Goal: Communication & Community: Answer question/provide support

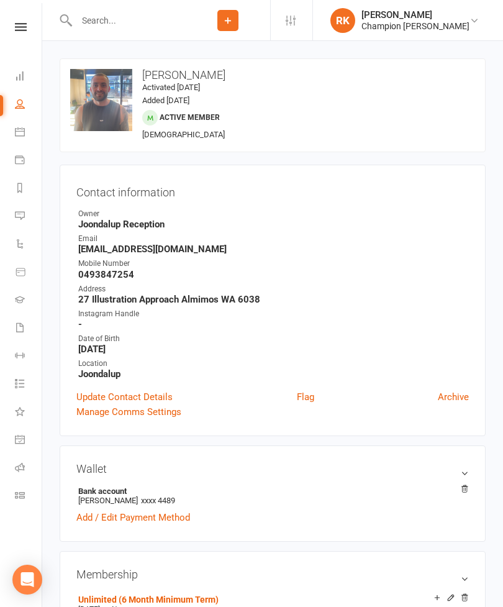
click at [19, 29] on icon at bounding box center [21, 27] width 12 height 8
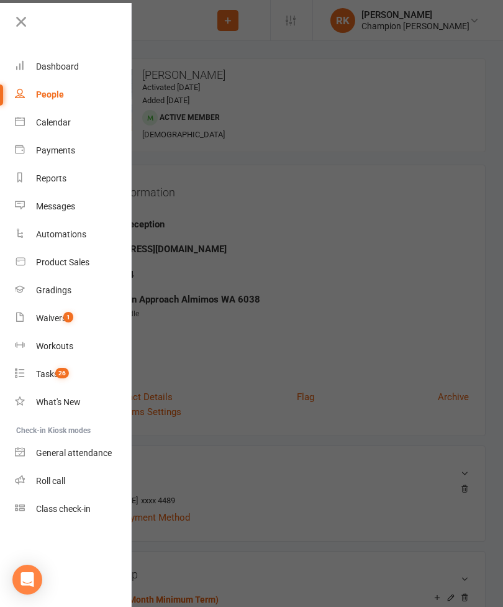
click at [46, 376] on div "Tasks" at bounding box center [47, 374] width 22 height 10
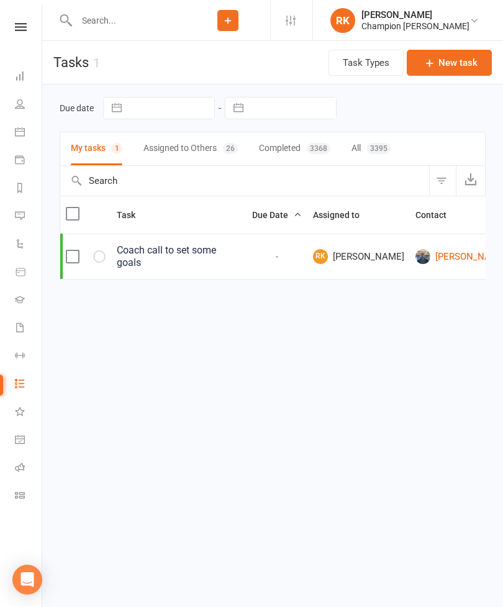
click at [179, 269] on div "Coach call to set some goals" at bounding box center [179, 256] width 124 height 25
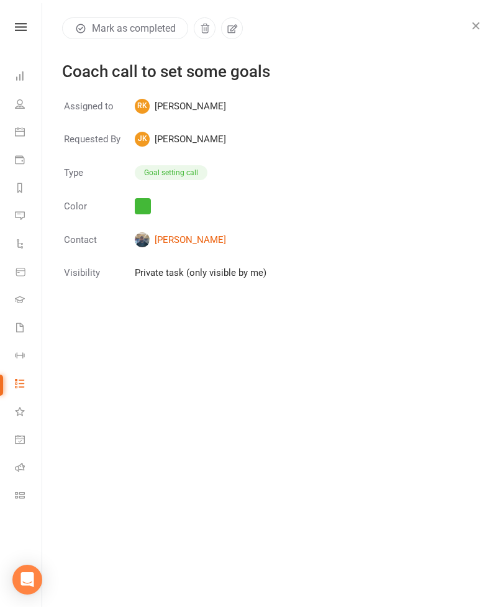
click at [164, 246] on link "[PERSON_NAME]" at bounding box center [201, 239] width 132 height 15
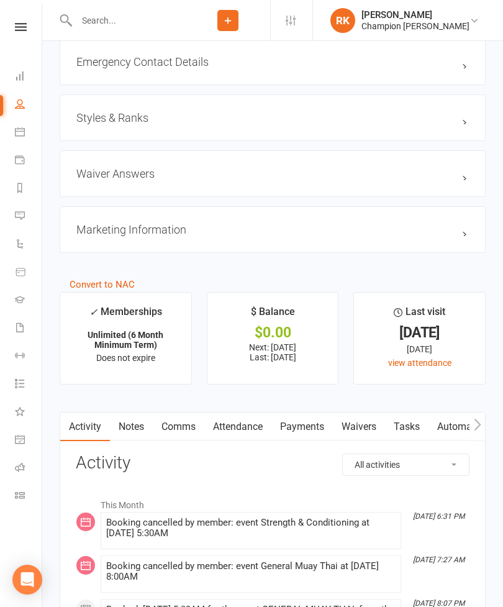
click at [180, 440] on link "Comms" at bounding box center [179, 427] width 52 height 29
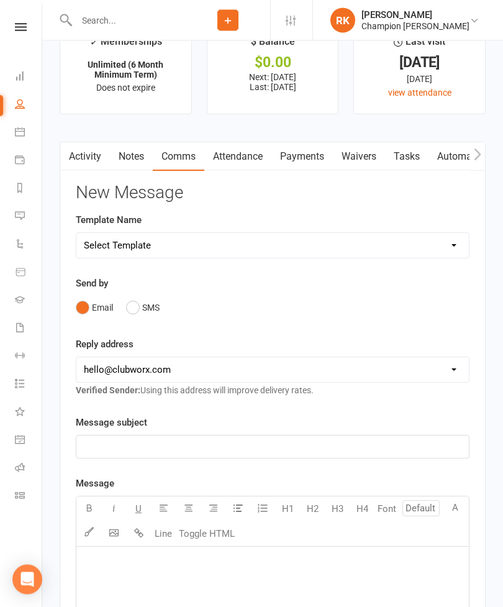
click at [132, 320] on button "SMS" at bounding box center [143, 308] width 34 height 24
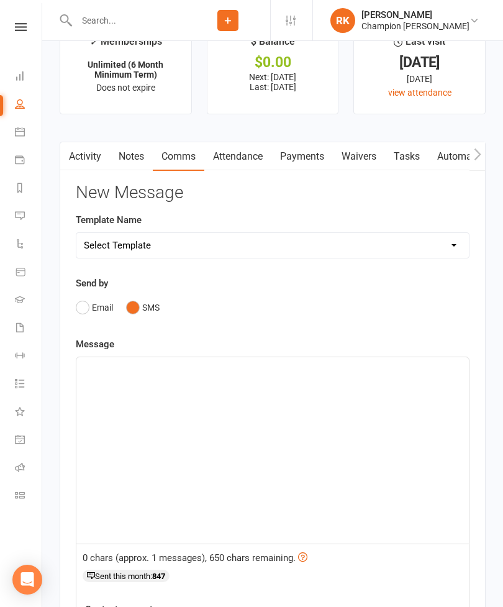
click at [106, 252] on select "Select Template [Email] Goal Setting Template [SMS] 14 days absence [Email] 202…" at bounding box center [272, 245] width 393 height 25
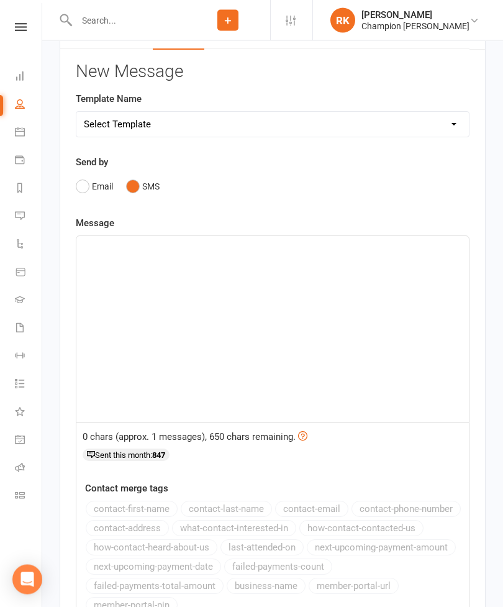
scroll to position [1568, 0]
click at [153, 296] on div "﻿" at bounding box center [272, 329] width 393 height 186
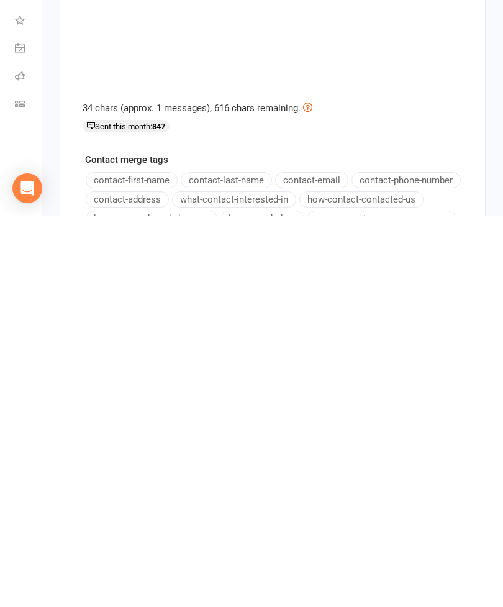
scroll to position [1499, 0]
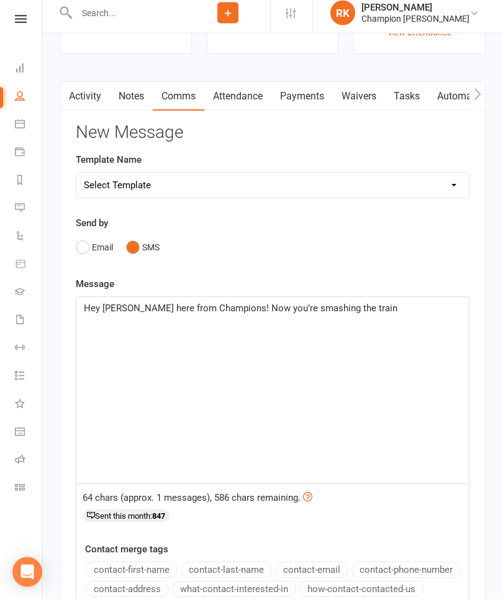
click at [468, 440] on div "Hey [PERSON_NAME] here from Champions! Now you’re smashing the train" at bounding box center [272, 398] width 393 height 186
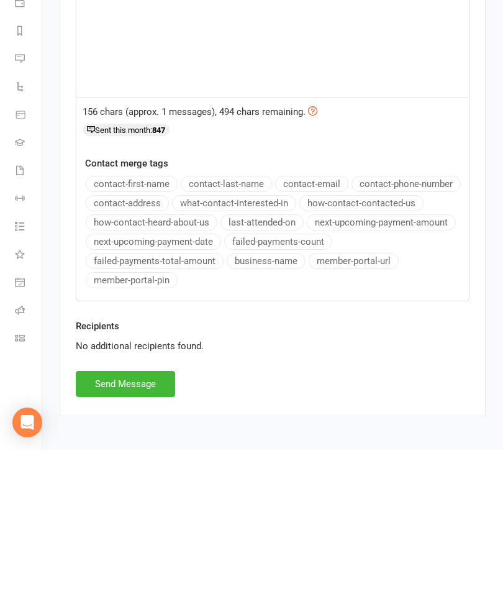
scroll to position [1779, 0]
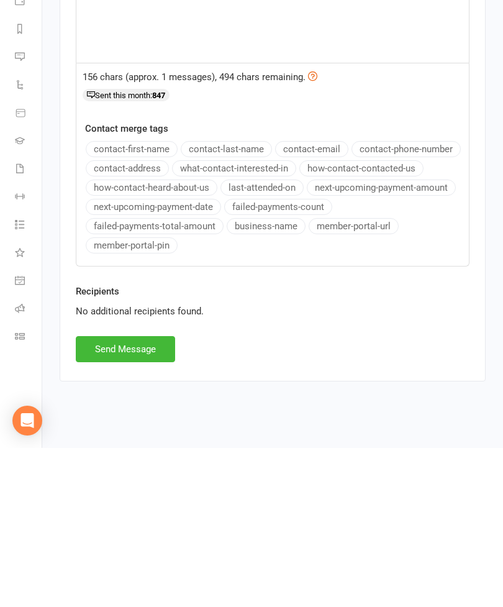
click at [99, 495] on button "Send Message" at bounding box center [125, 508] width 99 height 26
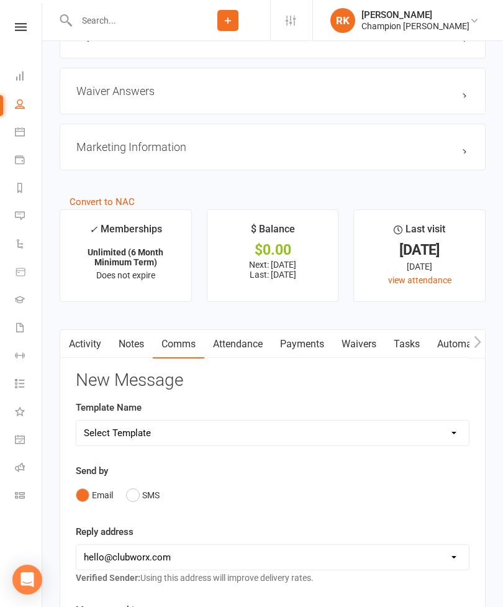
click at [76, 357] on link "Activity" at bounding box center [85, 344] width 50 height 29
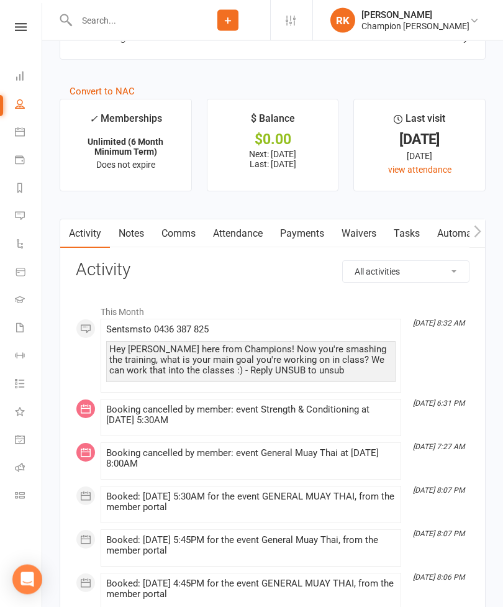
scroll to position [1370, 0]
click at [134, 248] on link "Notes" at bounding box center [131, 233] width 43 height 29
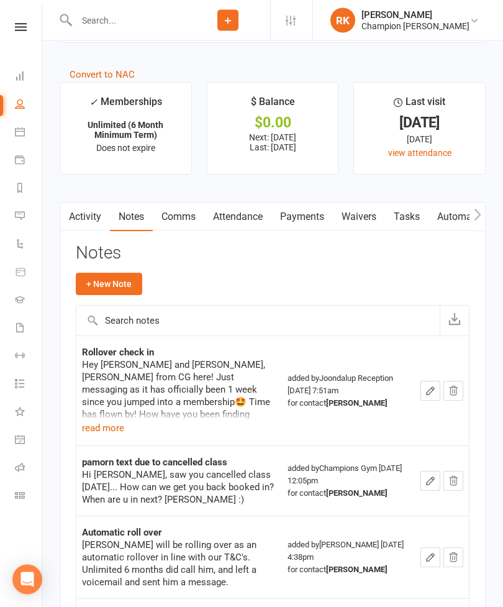
scroll to position [1387, 0]
click at [138, 319] on input "text" at bounding box center [257, 321] width 363 height 30
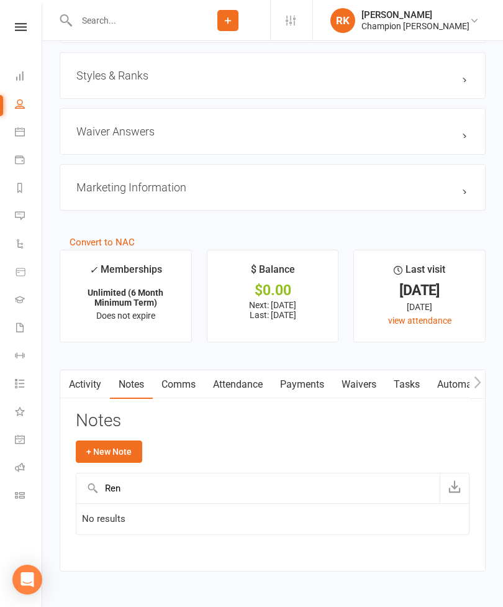
scroll to position [1259, 0]
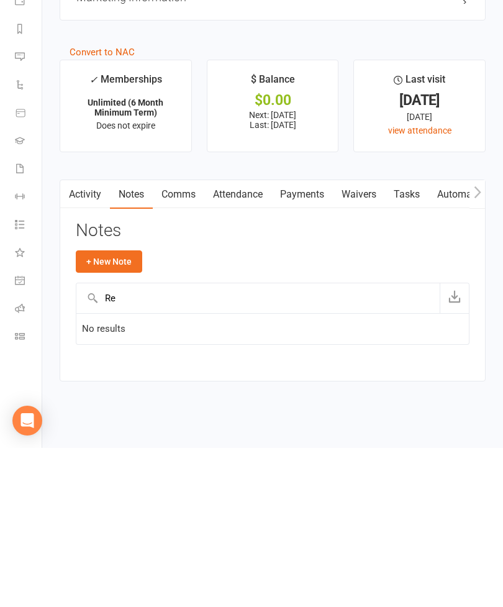
type input "R"
click at [103, 409] on button "+ New Note" at bounding box center [109, 420] width 66 height 22
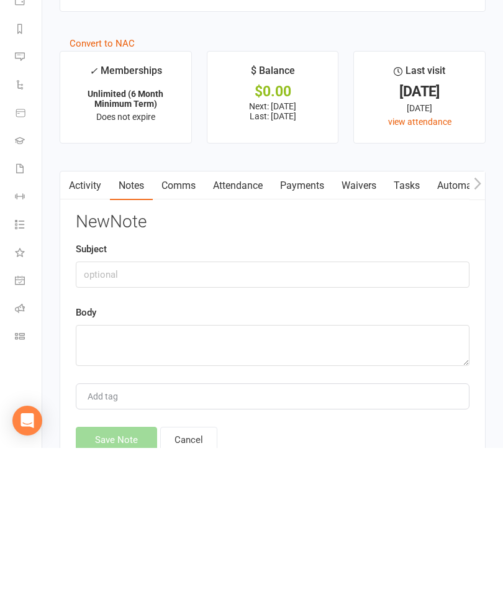
scroll to position [1219, 0]
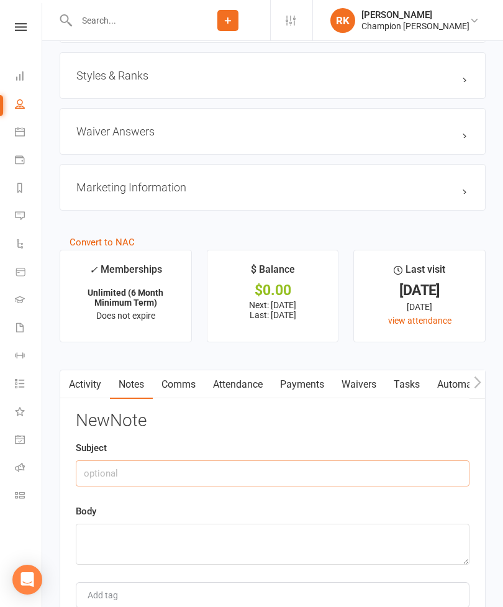
click at [125, 485] on input "text" at bounding box center [273, 473] width 394 height 26
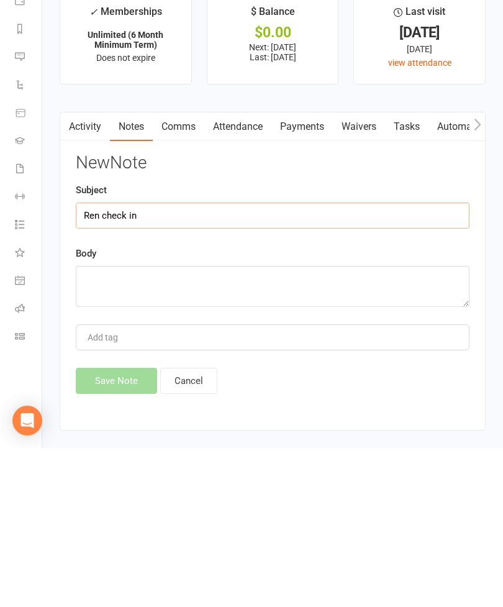
type input "Ren check in"
click at [131, 425] on textarea at bounding box center [273, 445] width 394 height 41
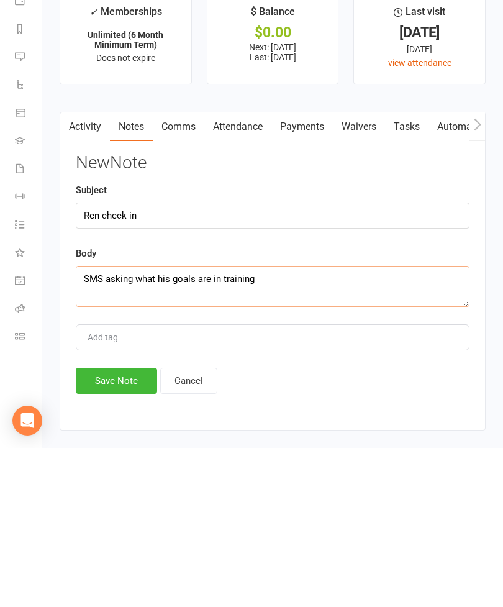
type textarea "SMS asking what his goals are in training"
click at [107, 527] on button "Save Note" at bounding box center [116, 540] width 81 height 26
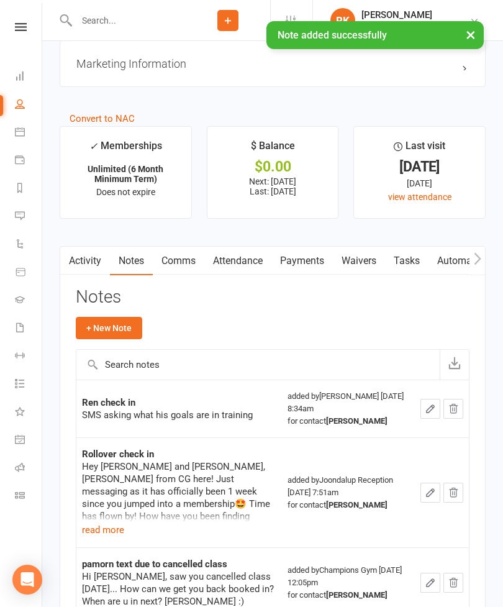
click at [23, 326] on icon at bounding box center [20, 327] width 10 height 10
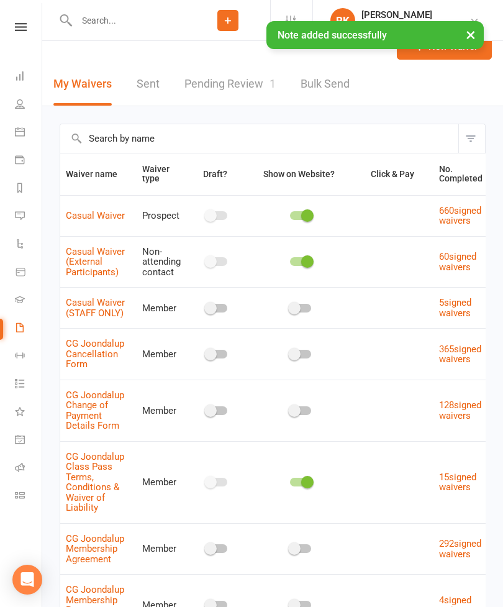
click at [18, 358] on icon at bounding box center [20, 355] width 10 height 10
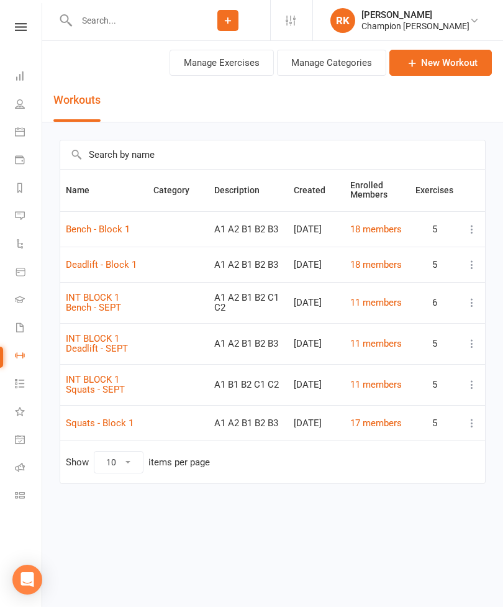
click at [21, 381] on icon at bounding box center [20, 383] width 10 height 10
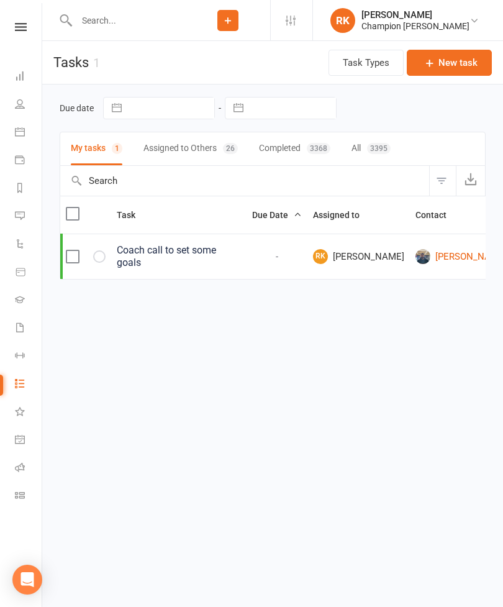
click at [103, 263] on button "button" at bounding box center [99, 256] width 12 height 12
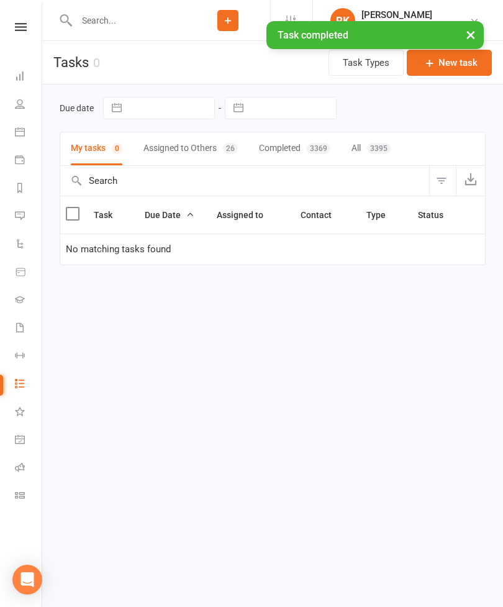
click at [163, 157] on button "Assigned to Others 26" at bounding box center [191, 148] width 94 height 33
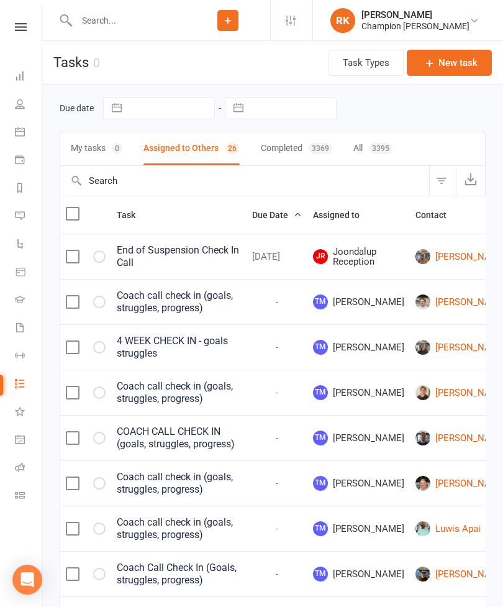
click at [367, 152] on button "All 3395" at bounding box center [372, 148] width 39 height 33
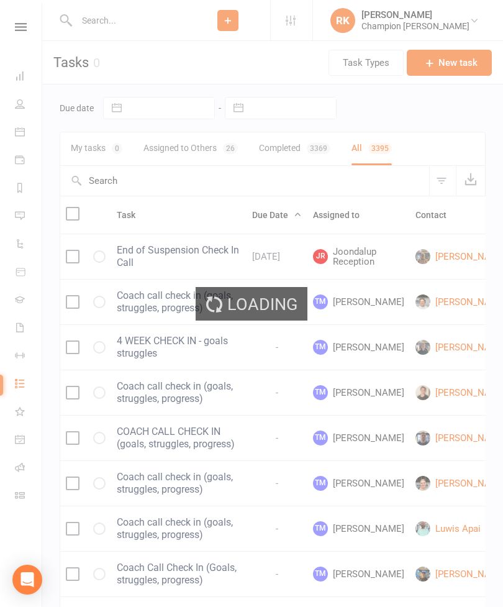
select select "finished"
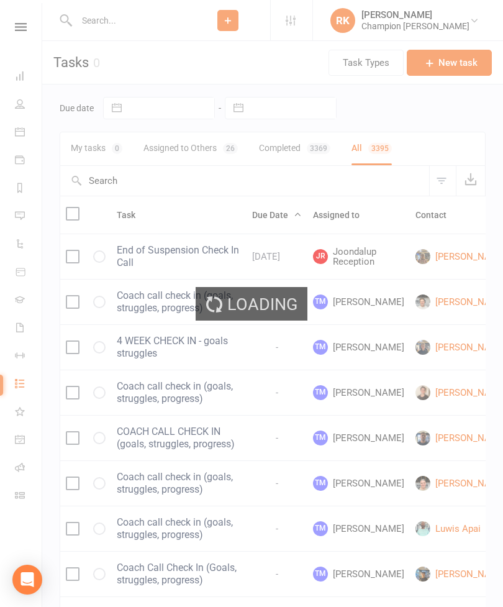
select select "finished"
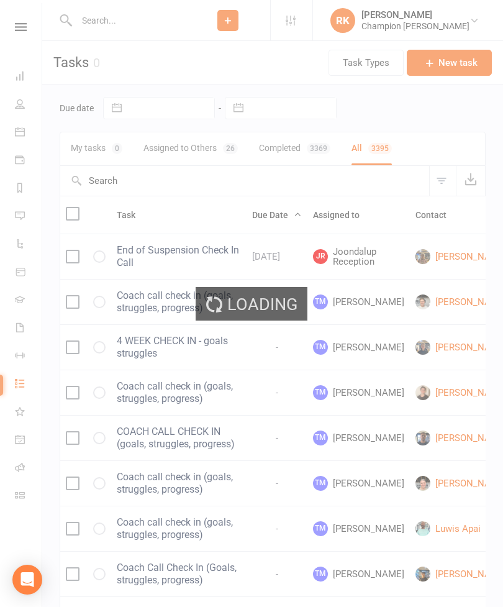
select select "finished"
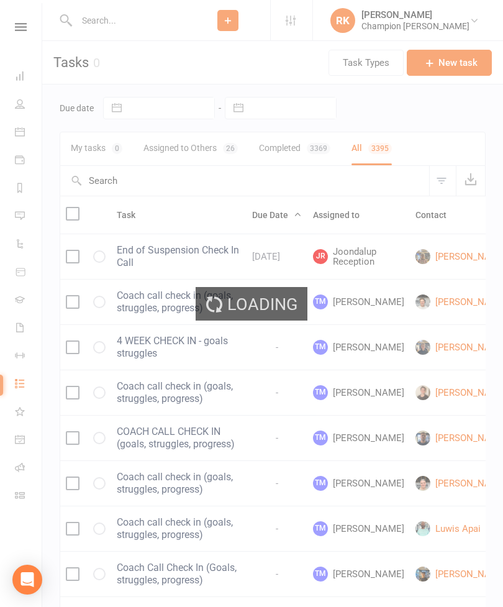
select select "finished"
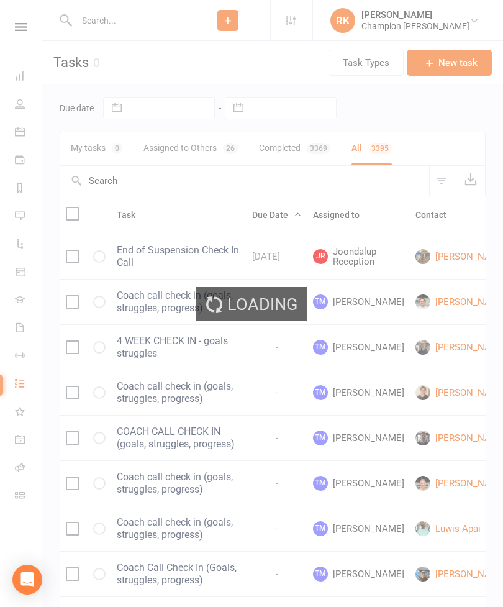
select select "finished"
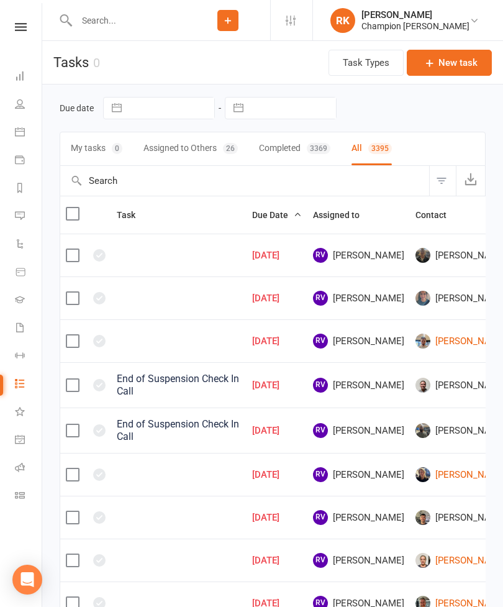
click at [280, 222] on button "Due Date" at bounding box center [277, 215] width 50 height 15
select select "finished"
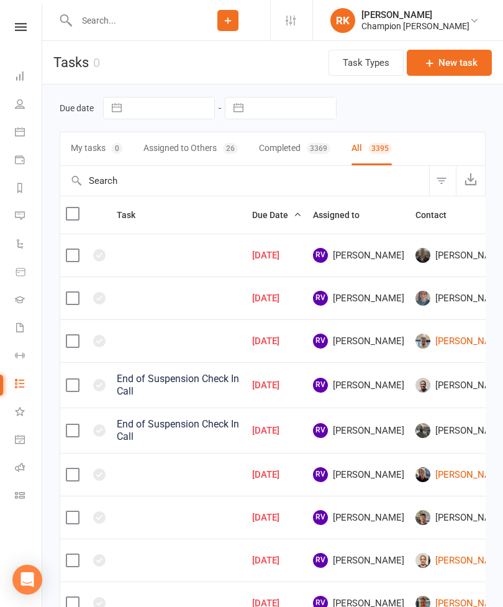
select select "finished"
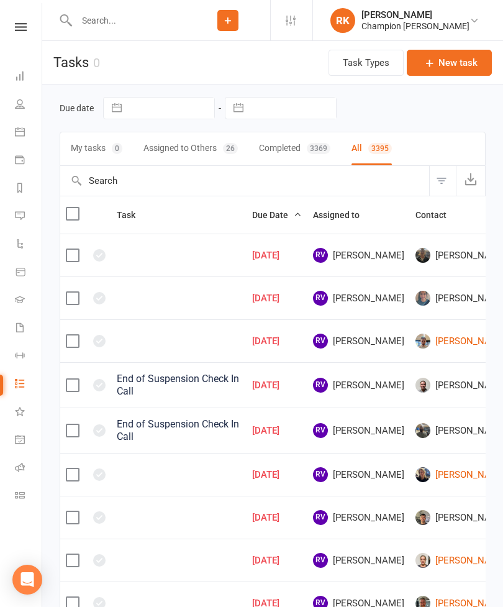
select select "finished"
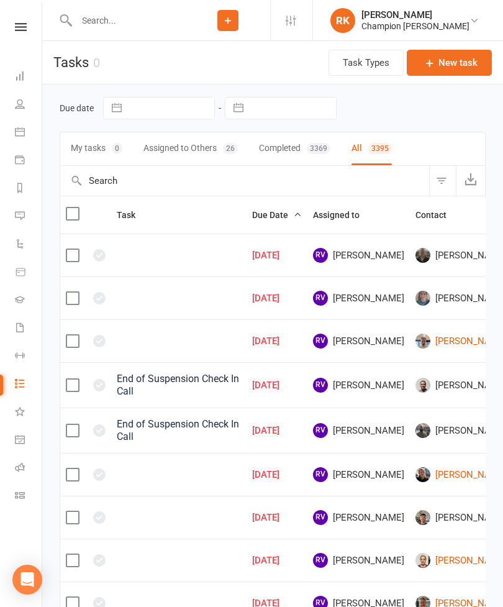
select select "finished"
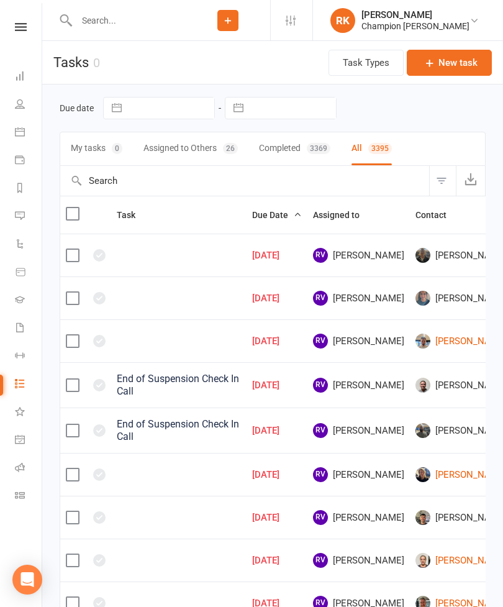
select select "finished"
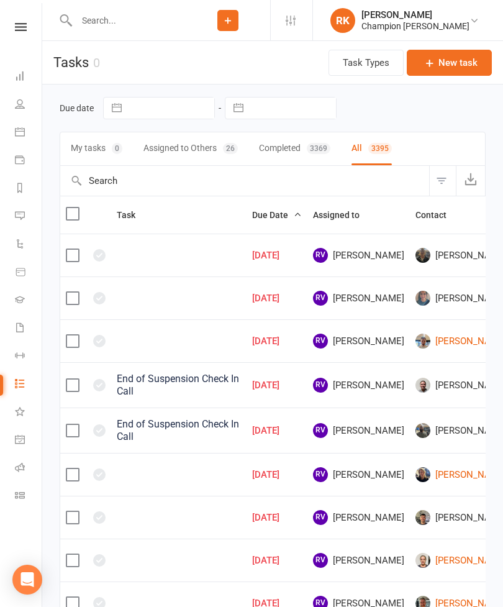
select select "finished"
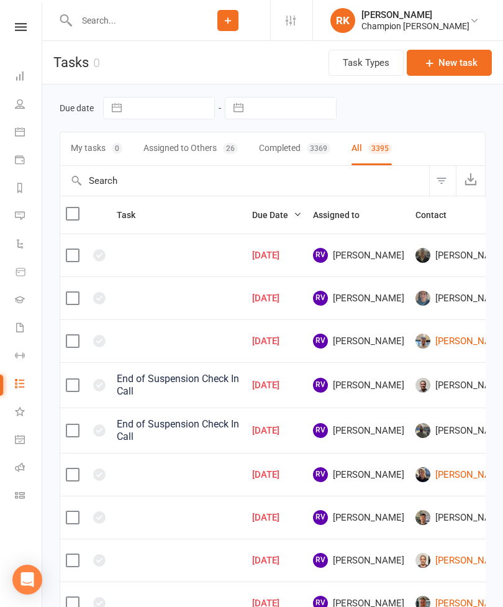
select select "finished"
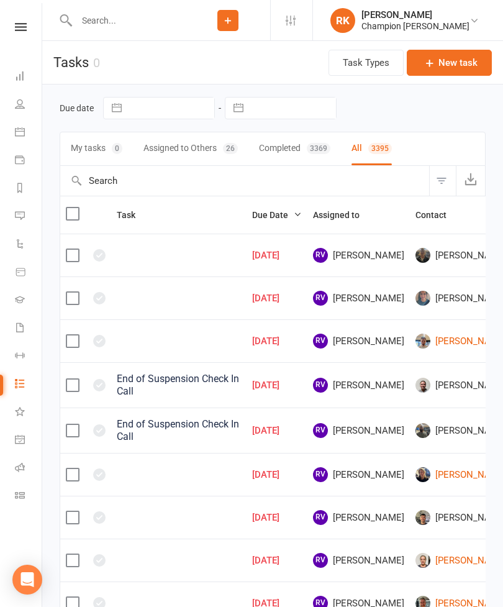
select select "finished"
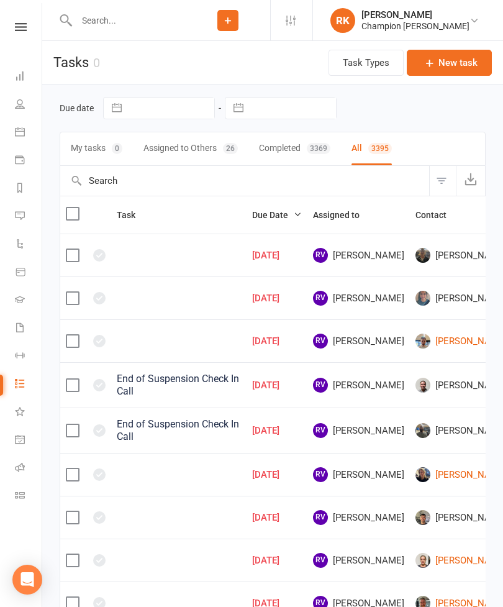
select select "finished"
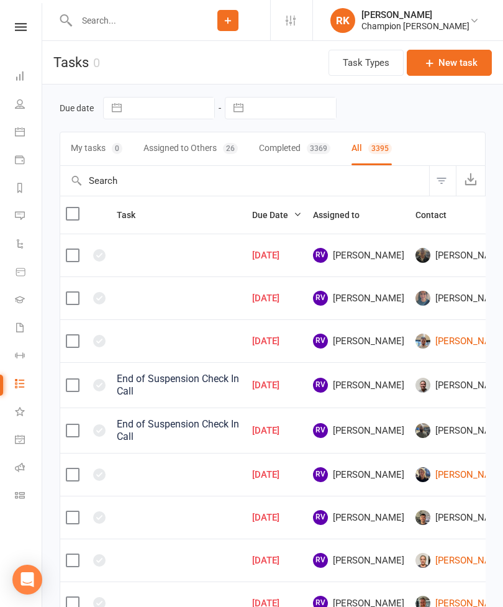
select select "finished"
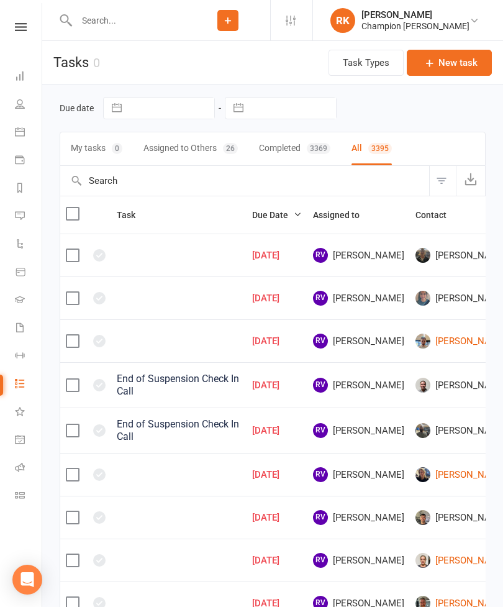
select select "finished"
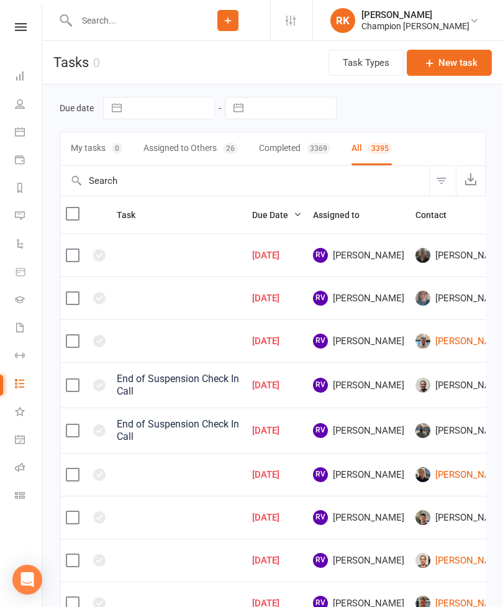
select select "finished"
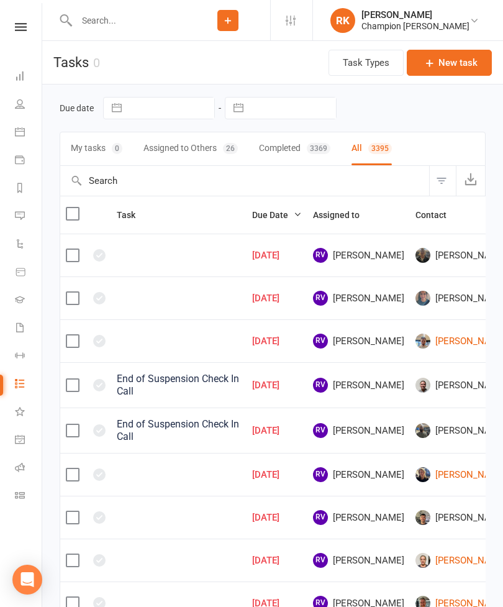
select select "finished"
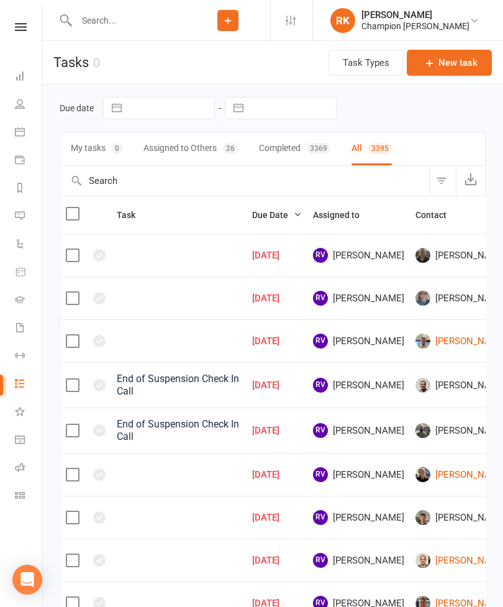
select select "finished"
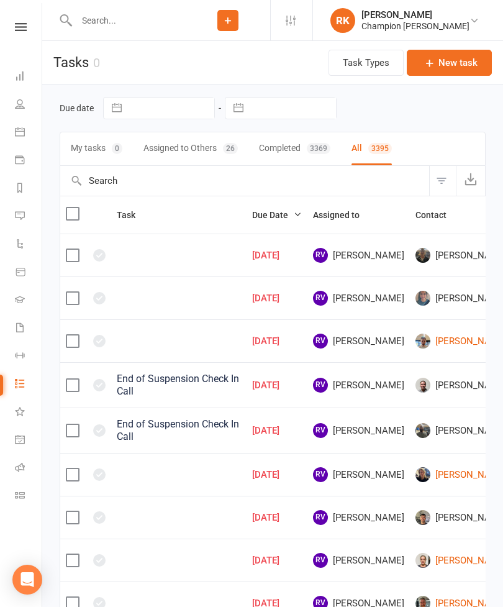
select select "finished"
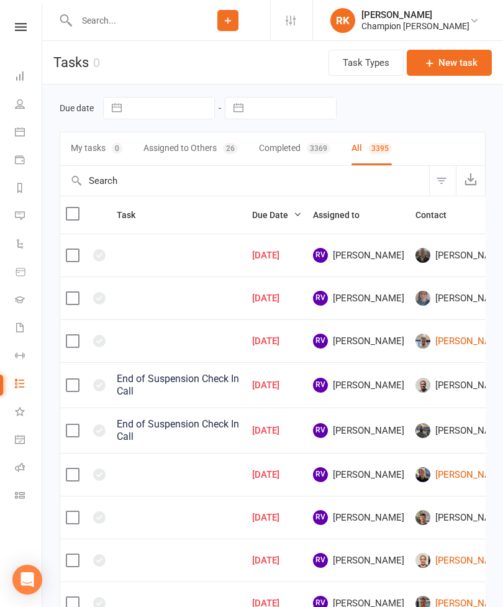
select select "finished"
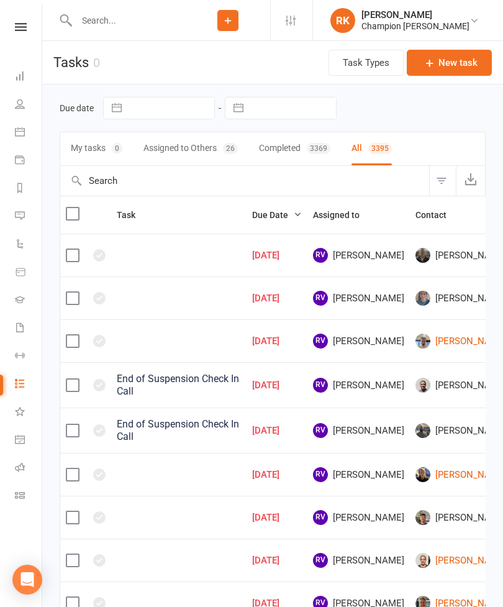
select select "finished"
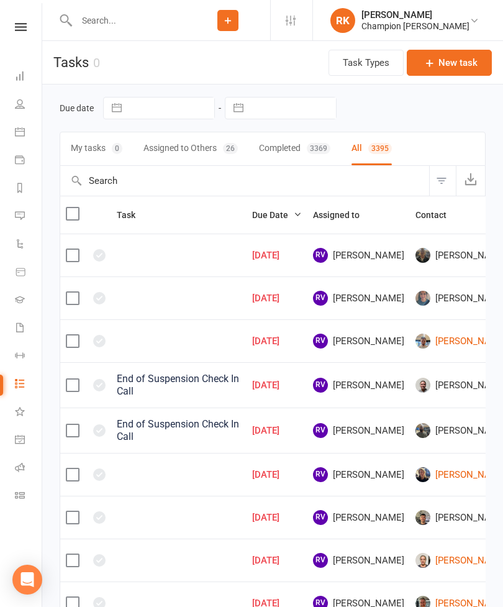
select select "finished"
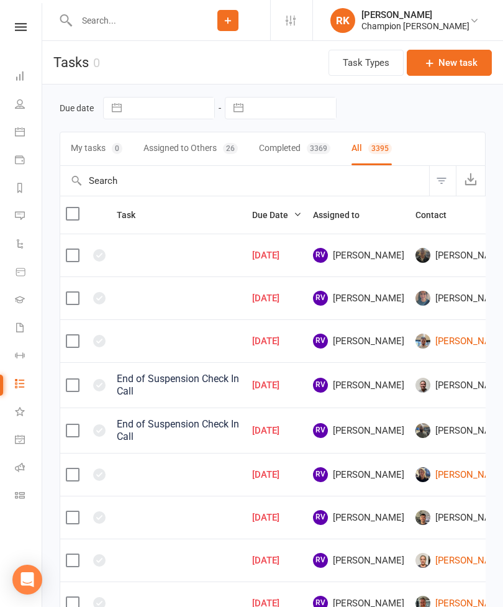
select select "finished"
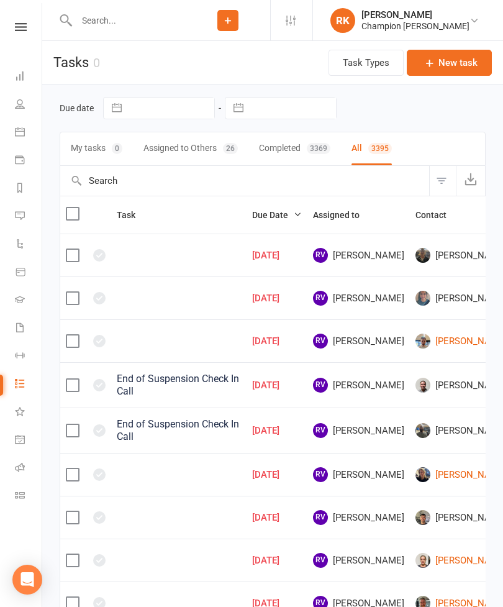
select select "finished"
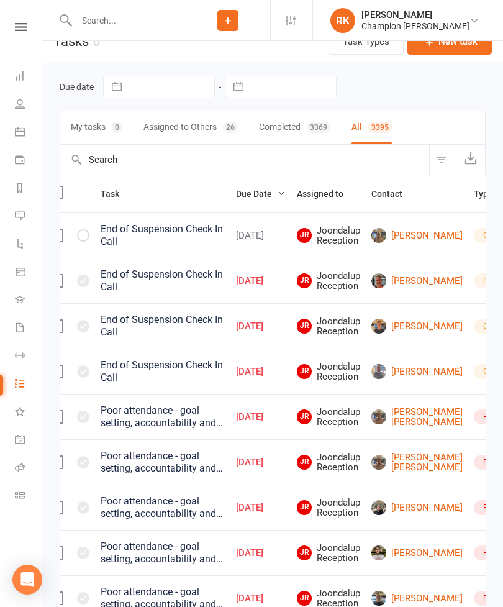
scroll to position [0, 17]
click at [399, 288] on link "[PERSON_NAME]" at bounding box center [416, 280] width 91 height 15
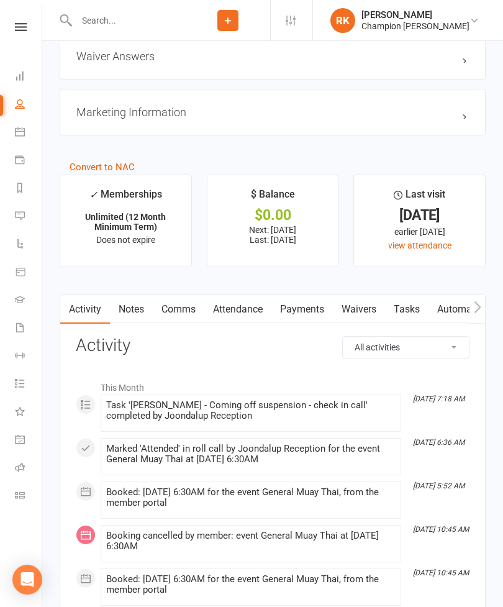
scroll to position [1298, 0]
click at [186, 315] on link "Comms" at bounding box center [179, 309] width 52 height 29
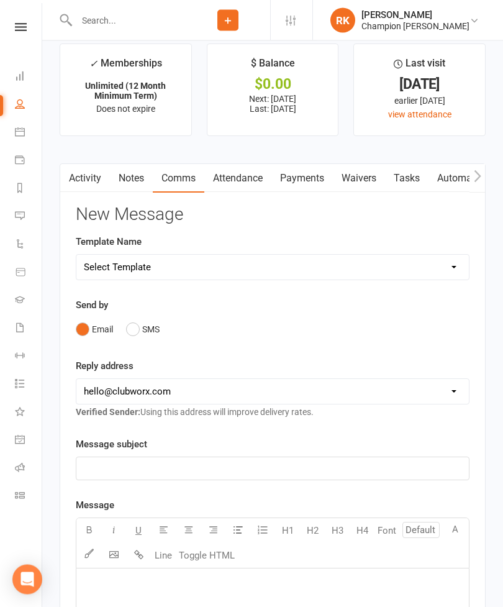
scroll to position [1440, 0]
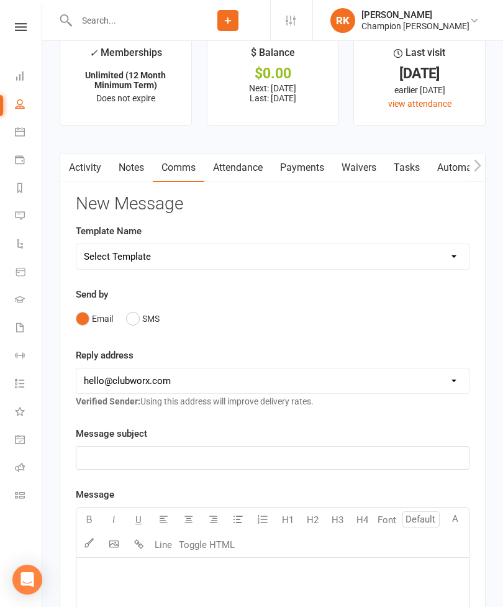
click at [135, 329] on button "SMS" at bounding box center [143, 319] width 34 height 24
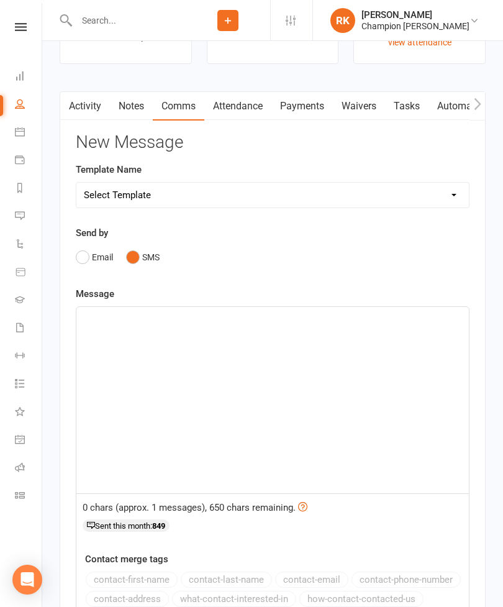
scroll to position [1503, 0]
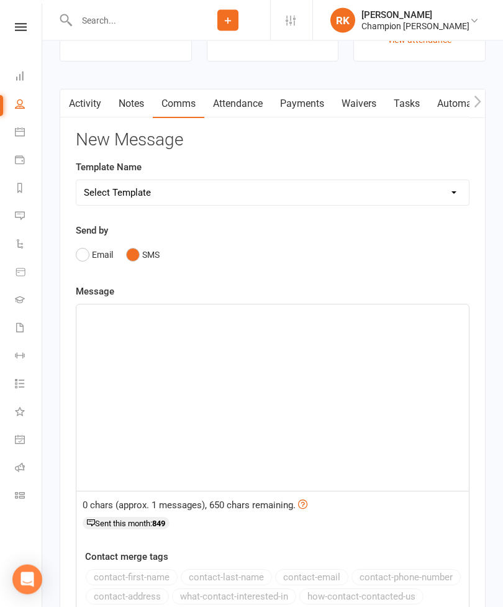
click at [169, 400] on div "﻿" at bounding box center [272, 398] width 393 height 186
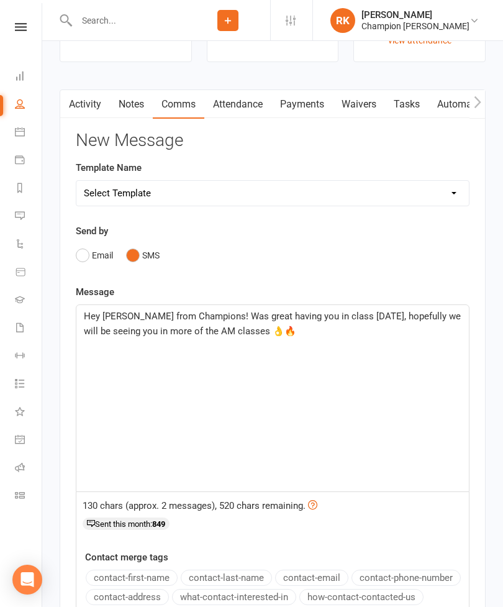
click at [408, 421] on div "Hey [PERSON_NAME] from Champions! Was great having you in class [DATE], hopeful…" at bounding box center [272, 398] width 393 height 186
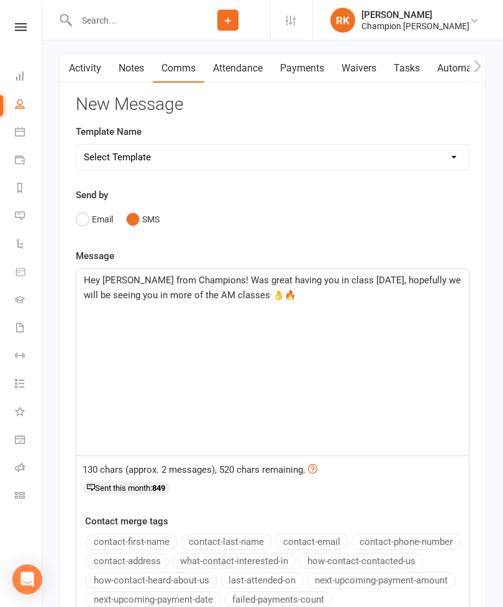
scroll to position [1539, 0]
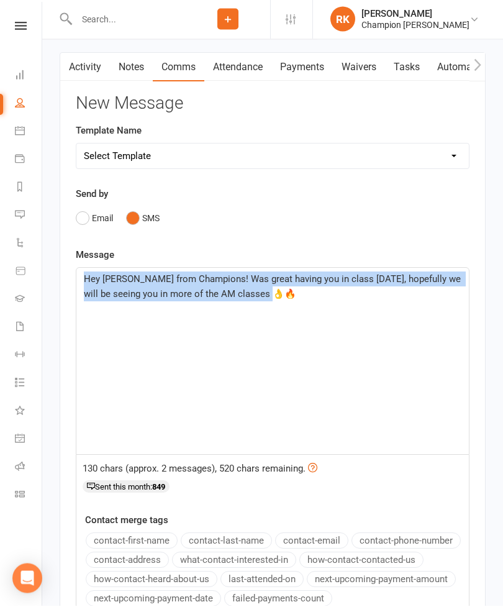
copy span "Hey [PERSON_NAME] from Champions! Was great having you in class [DATE], hopeful…"
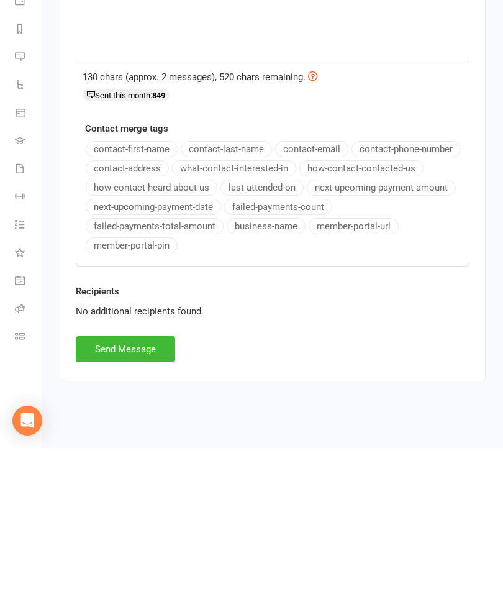
click at [145, 495] on button "Send Message" at bounding box center [125, 508] width 99 height 26
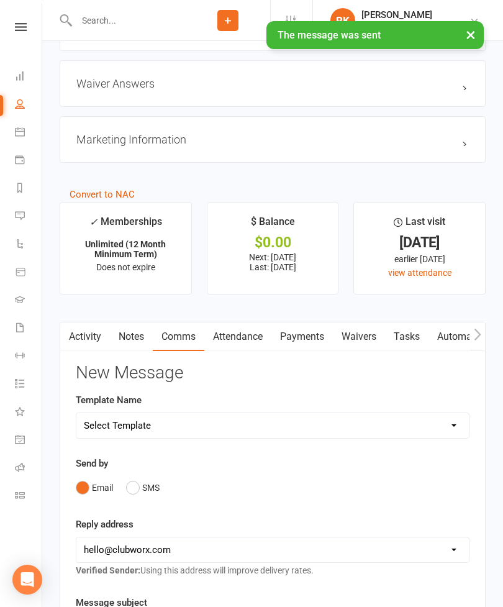
scroll to position [1265, 75]
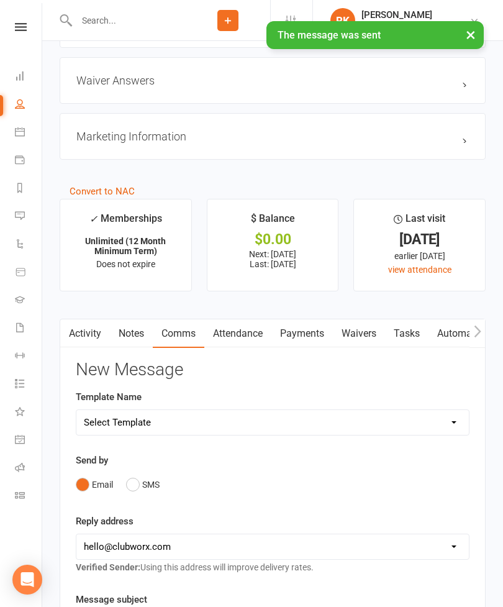
click at [99, 341] on link "Activity" at bounding box center [85, 333] width 50 height 29
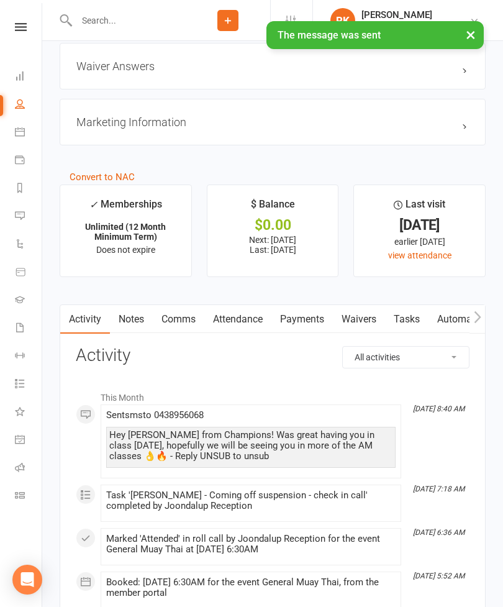
scroll to position [1297, 0]
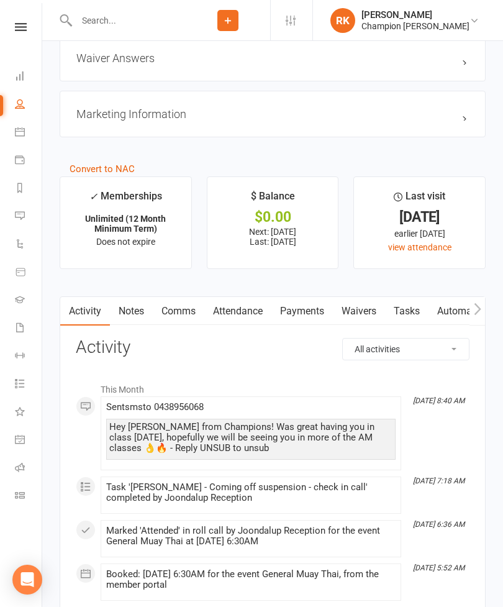
click at [137, 319] on link "Notes" at bounding box center [131, 311] width 43 height 29
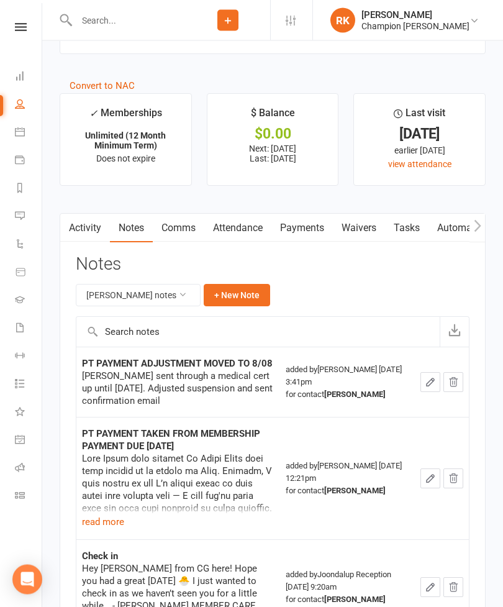
scroll to position [1380, 0]
click at [245, 306] on button "+ New Note" at bounding box center [237, 295] width 66 height 22
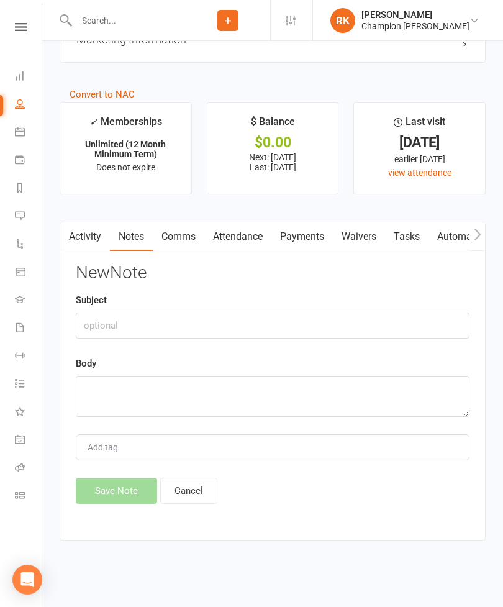
scroll to position [1347, 0]
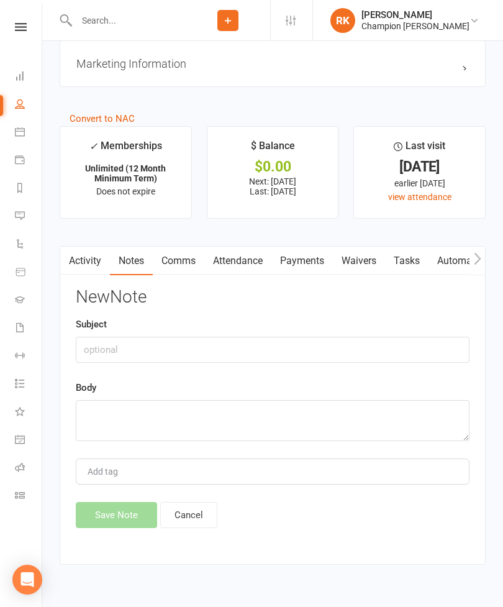
click at [186, 268] on link "Comms" at bounding box center [179, 261] width 52 height 29
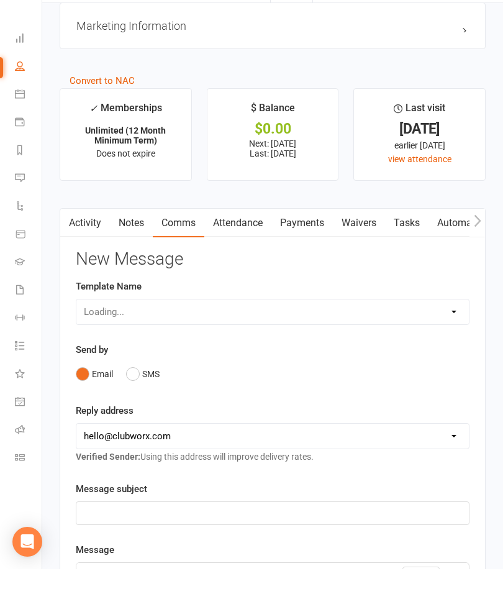
scroll to position [1387, 0]
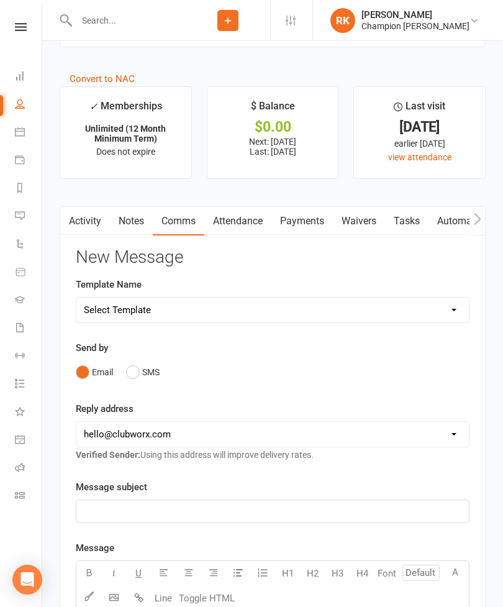
click at [147, 233] on link "Notes" at bounding box center [131, 221] width 43 height 29
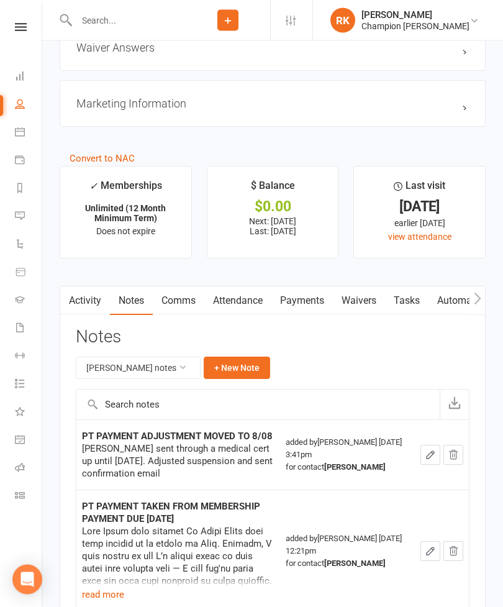
scroll to position [1308, 0]
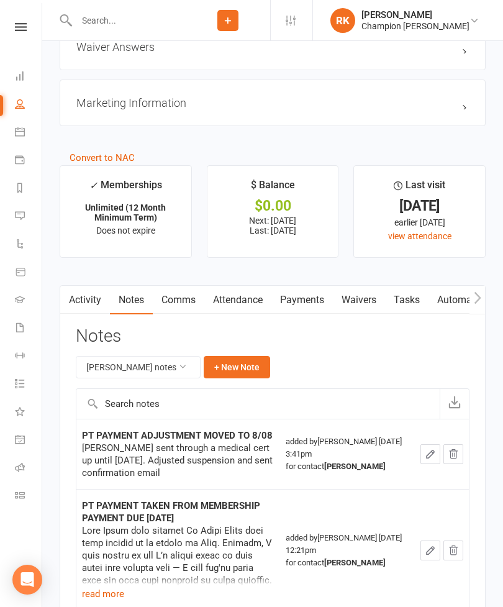
click at [237, 374] on button "+ New Note" at bounding box center [237, 367] width 66 height 22
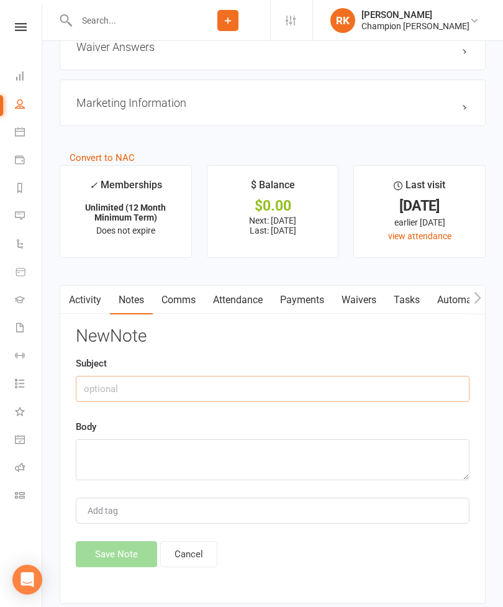
click at [217, 395] on input "text" at bounding box center [273, 389] width 394 height 26
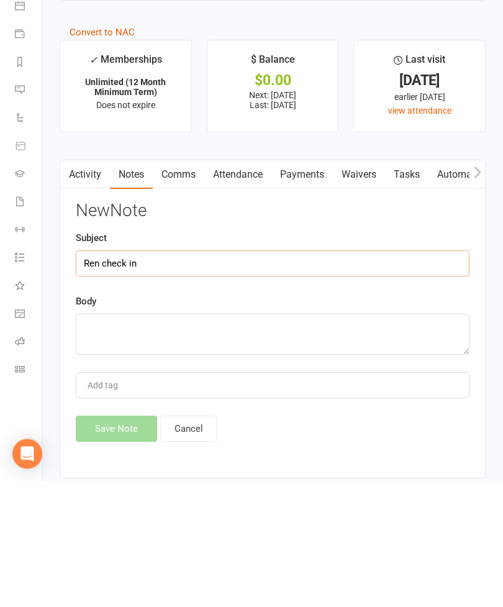
type input "Ren check in"
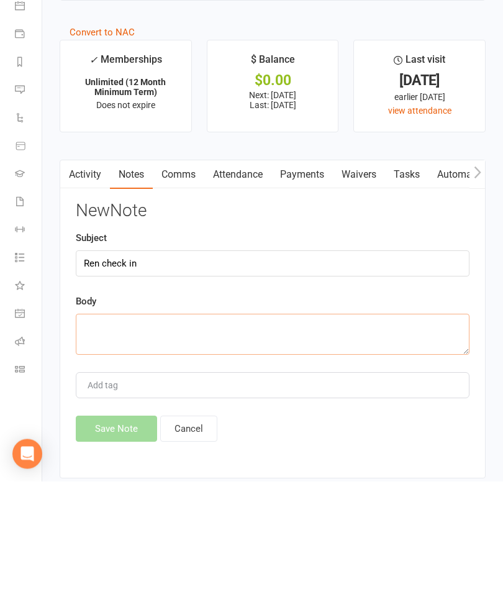
click at [245, 440] on textarea at bounding box center [273, 460] width 394 height 41
click at [175, 440] on textarea at bounding box center [273, 460] width 394 height 41
paste textarea "Hey [PERSON_NAME] from Champions! Was great having you in class [DATE], hopeful…"
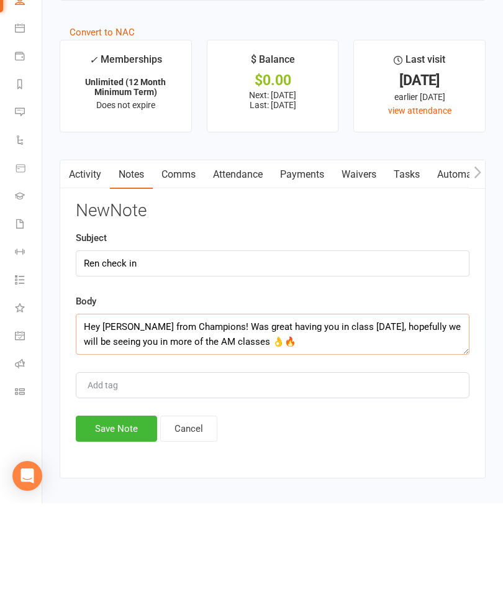
scroll to position [1330, 0]
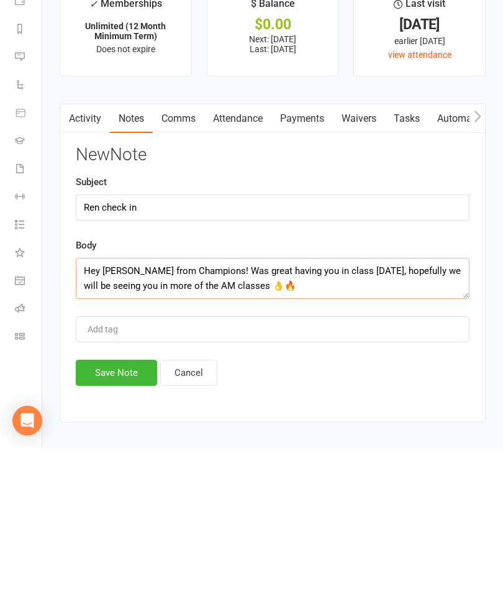
type textarea "Hey [PERSON_NAME] from Champions! Was great having you in class [DATE], hopeful…"
click at [199, 353] on input "Ren check in" at bounding box center [273, 366] width 394 height 26
click at [109, 519] on button "Save Note" at bounding box center [116, 532] width 81 height 26
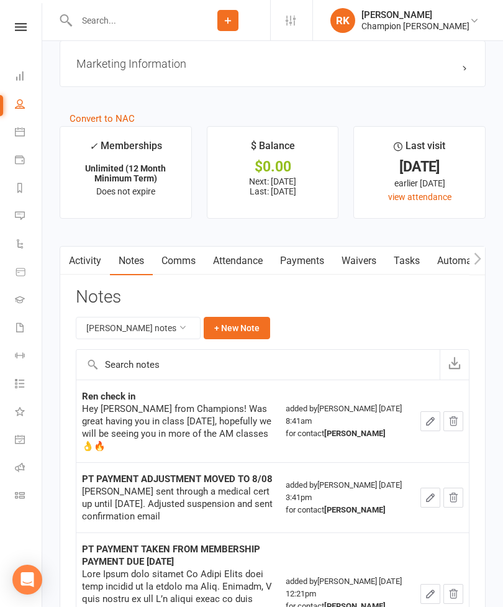
scroll to position [1349, 0]
